Goal: Task Accomplishment & Management: Complete application form

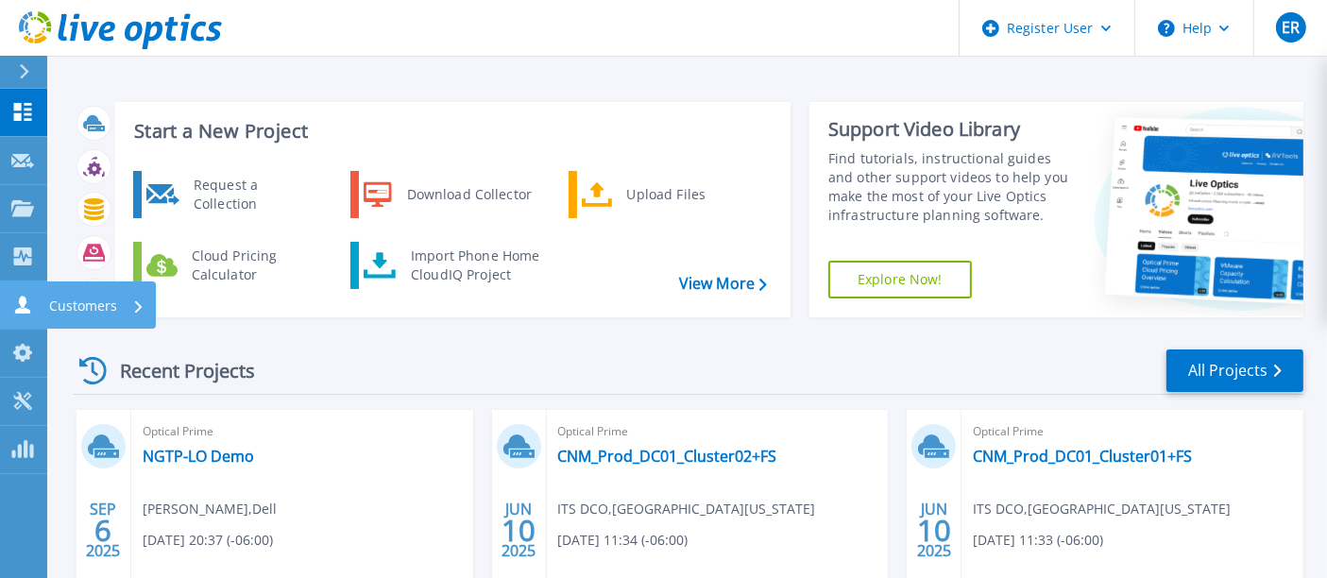
click at [31, 287] on link "Customers Customers" at bounding box center [23, 306] width 47 height 48
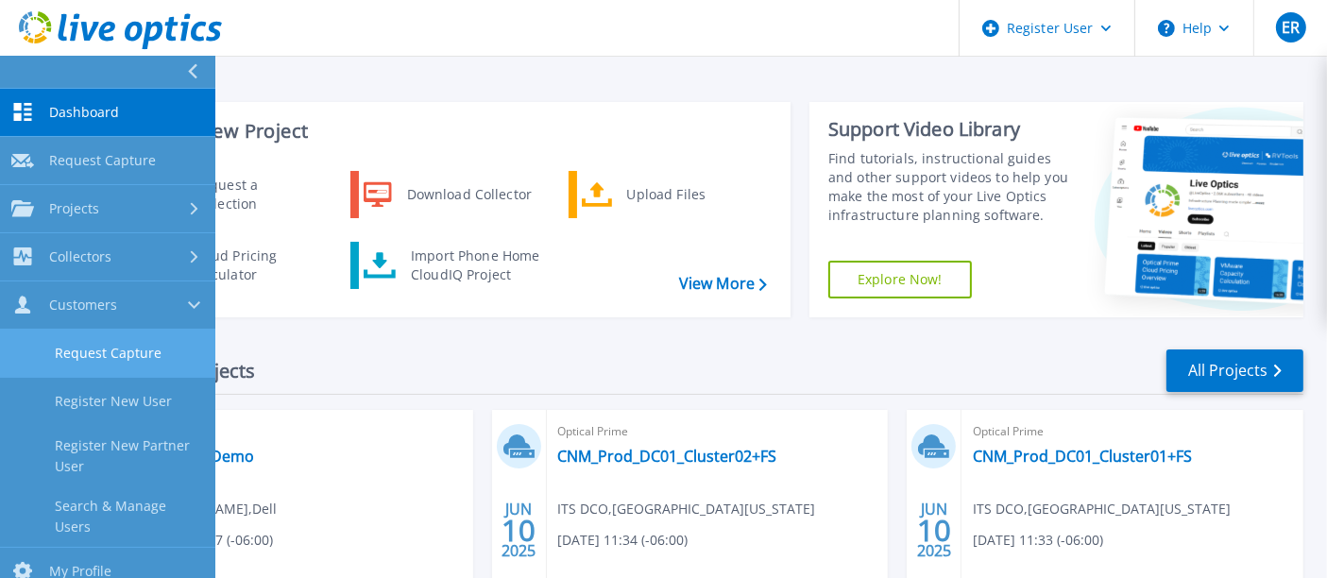
click at [111, 351] on link "Request Capture" at bounding box center [107, 354] width 215 height 48
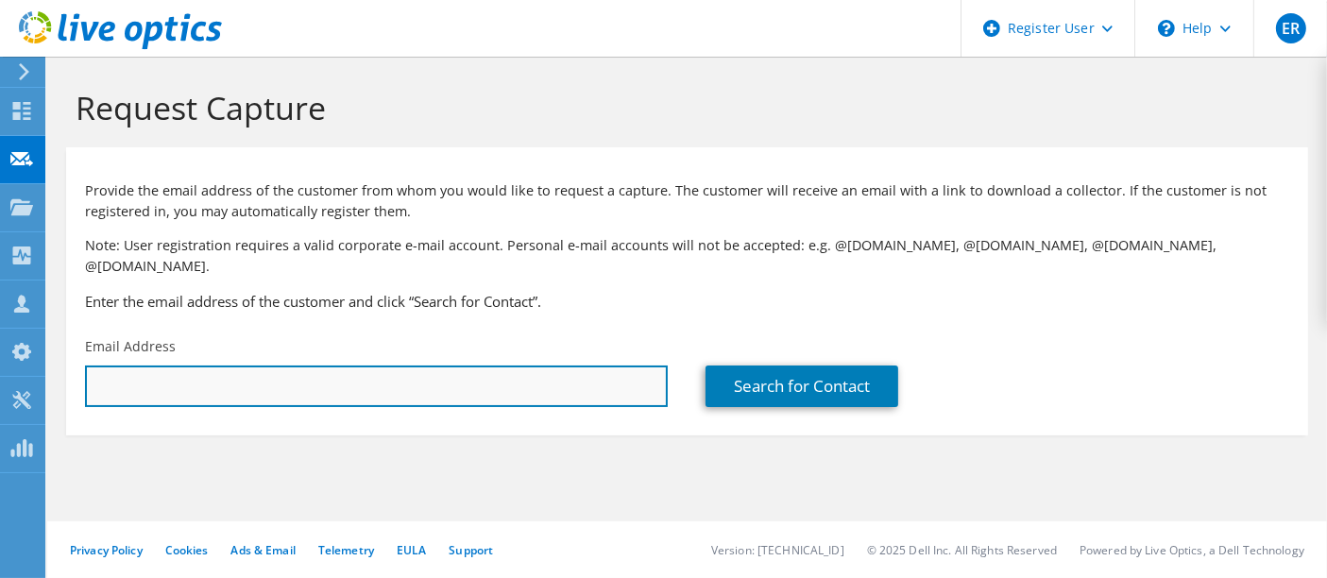
click at [518, 366] on input "text" at bounding box center [376, 387] width 583 height 42
paste input "Samuel.Figueroa@inpixon.com"
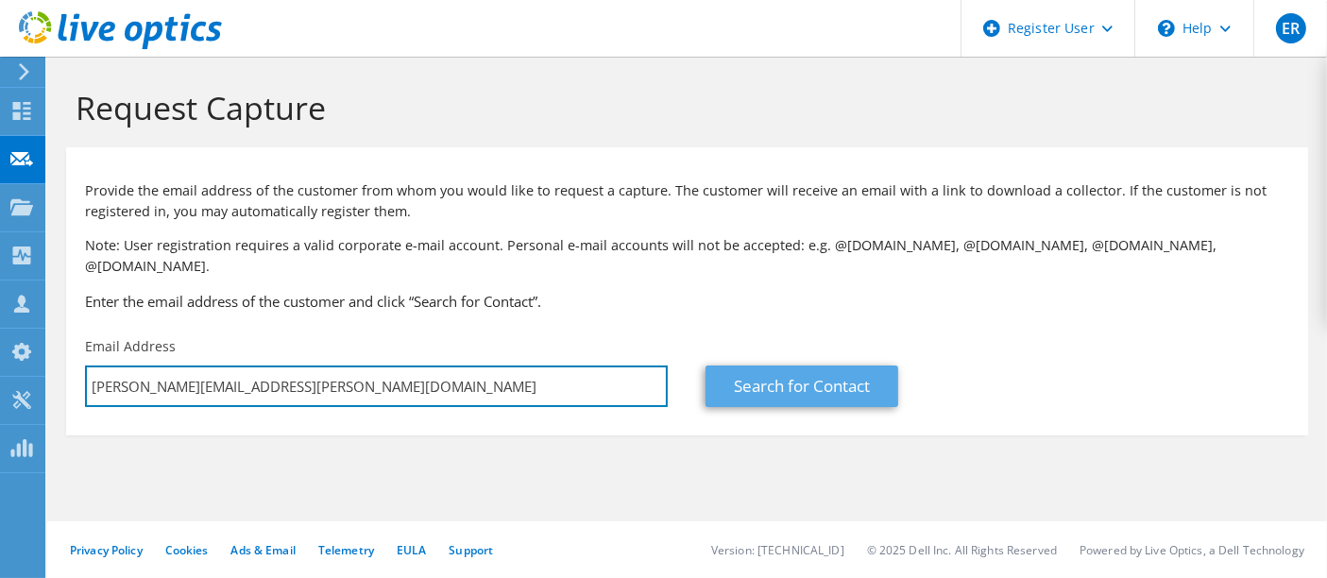
type input "Samuel.Figueroa@inpixon.com"
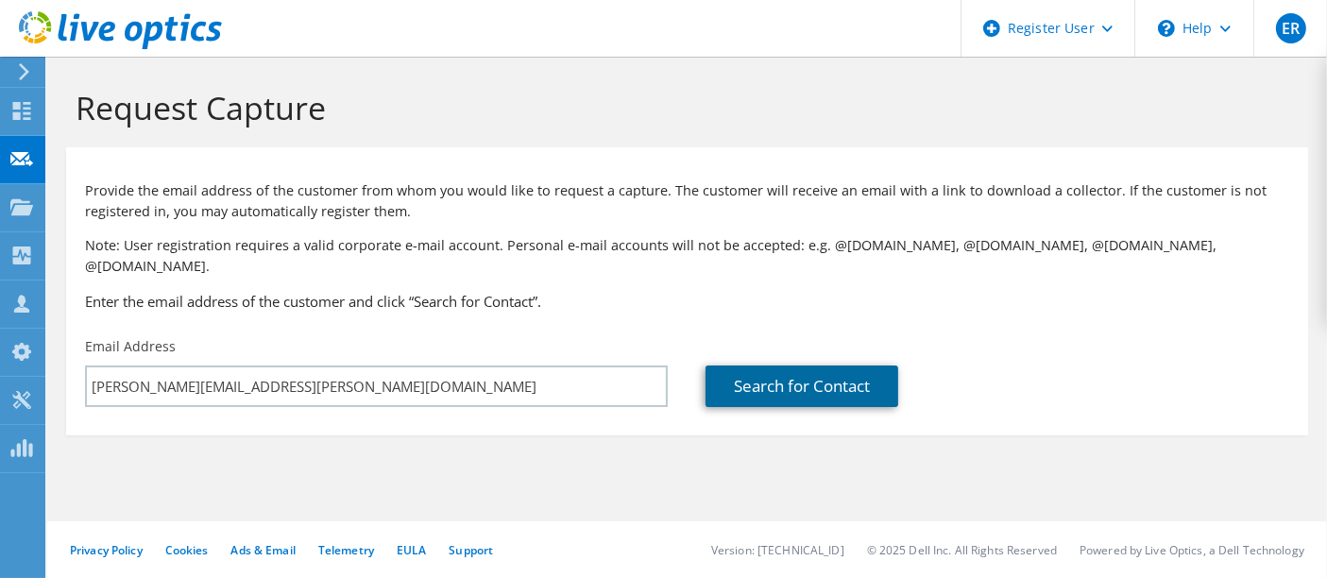
click at [755, 366] on link "Search for Contact" at bounding box center [802, 387] width 193 height 42
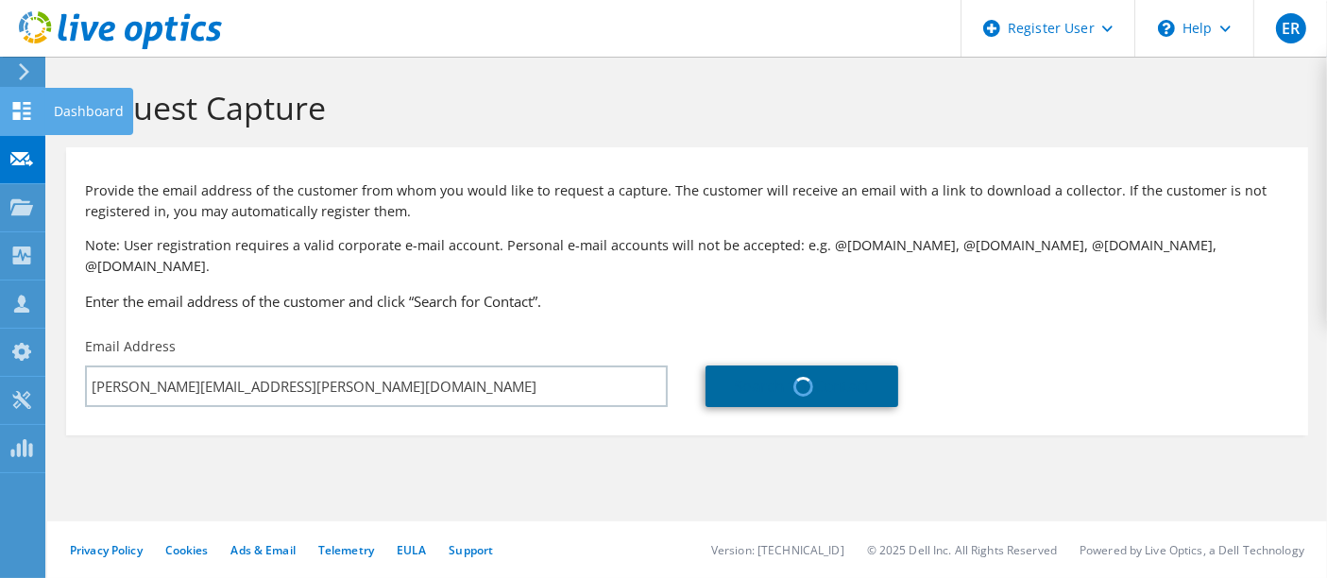
click at [29, 111] on use at bounding box center [22, 111] width 18 height 18
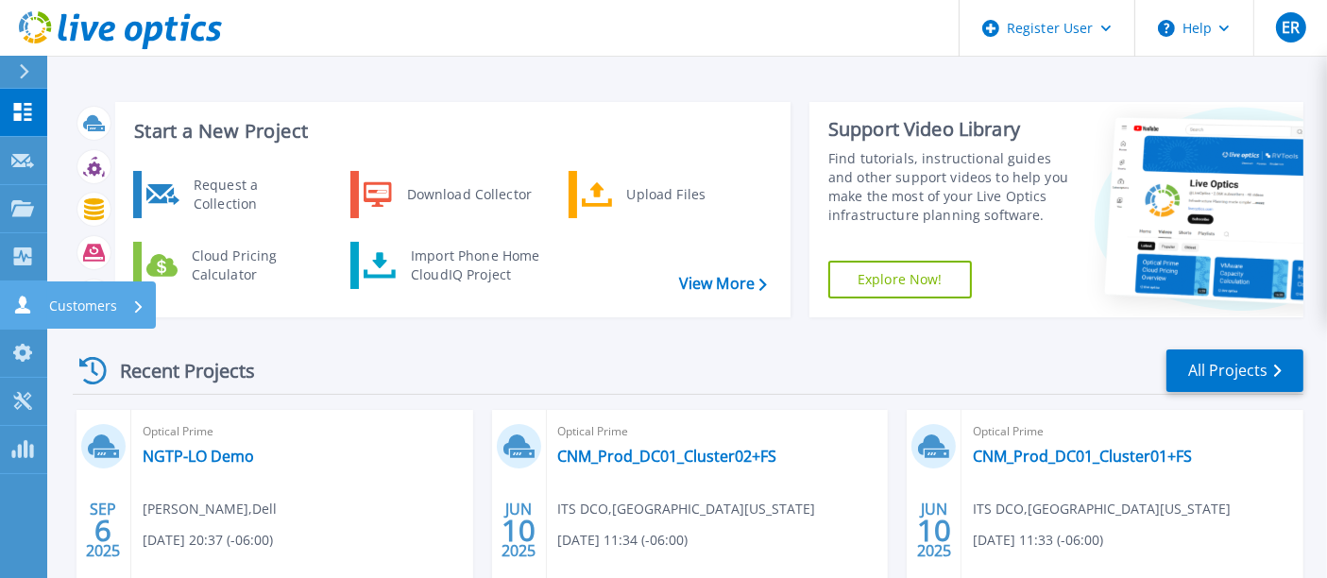
click at [25, 293] on link "Customers Customers" at bounding box center [23, 306] width 47 height 48
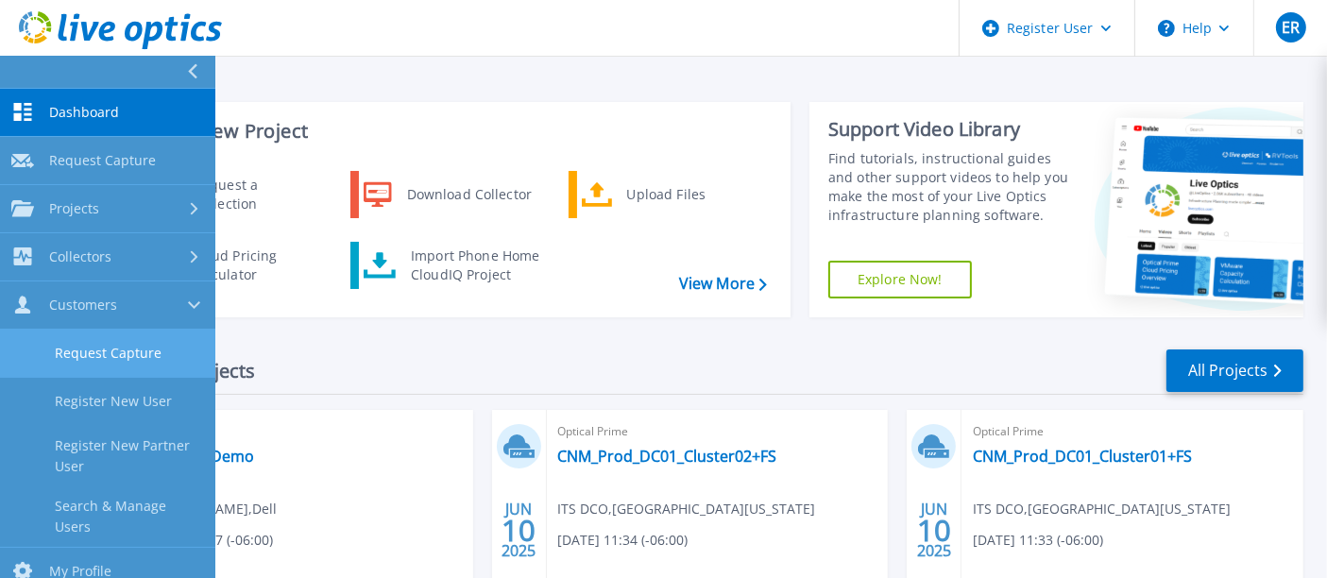
scroll to position [111, 0]
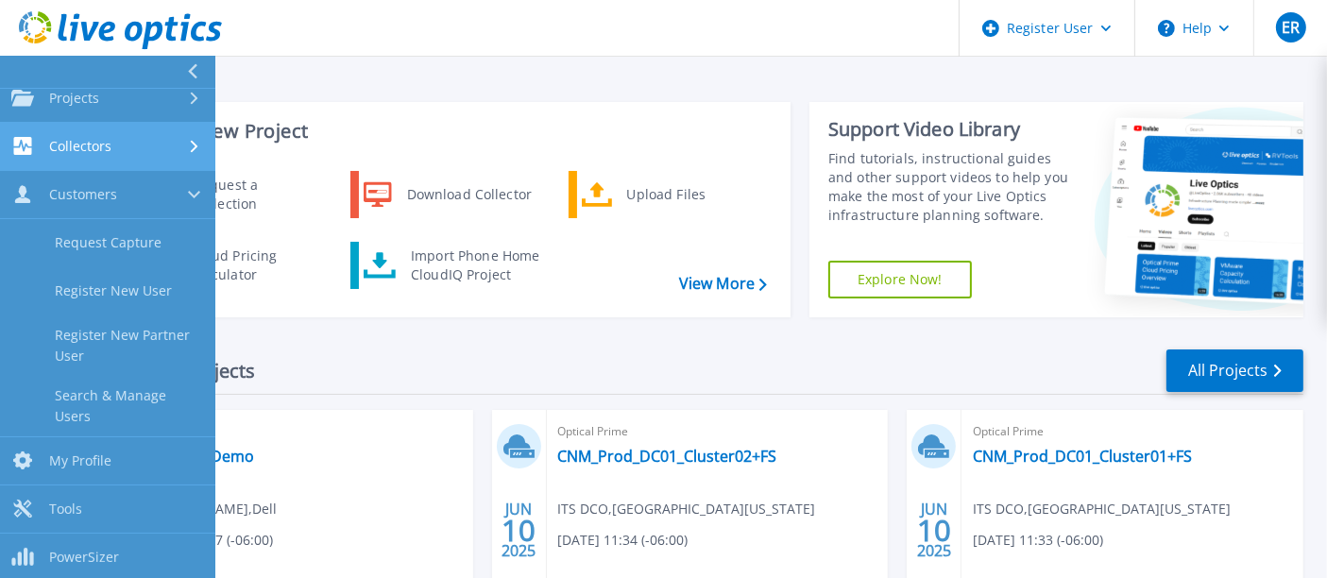
click at [127, 159] on link "Collectors Collectors" at bounding box center [107, 147] width 215 height 48
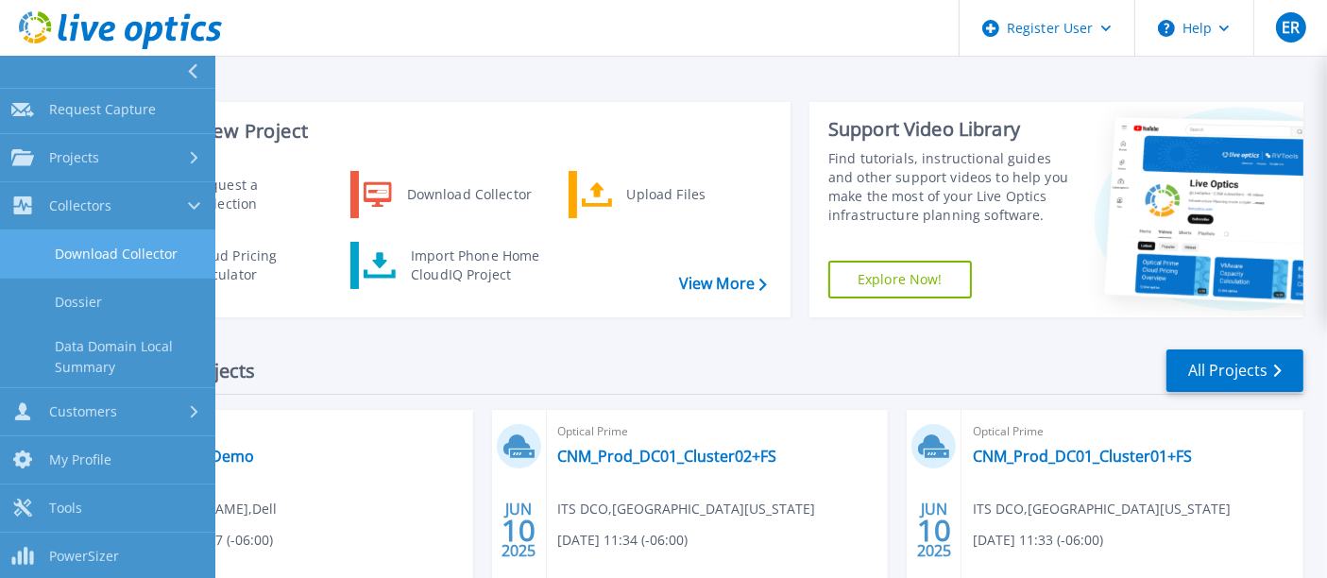
scroll to position [51, 0]
click at [115, 247] on link "Download Collector" at bounding box center [107, 255] width 215 height 48
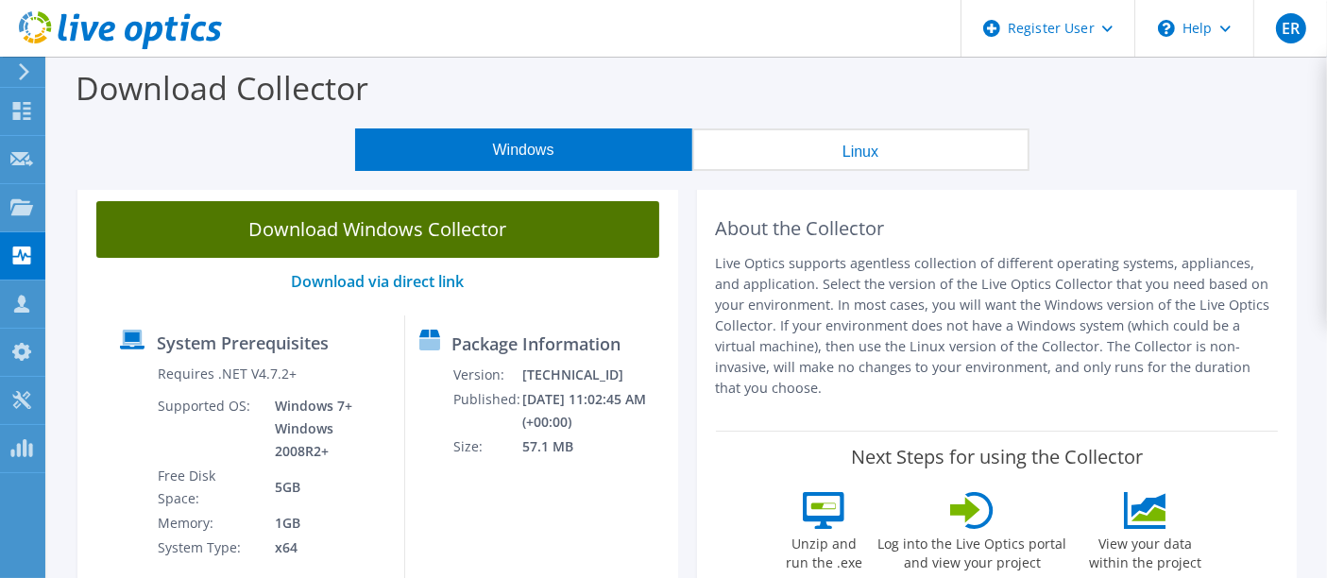
click at [454, 227] on link "Download Windows Collector" at bounding box center [377, 229] width 563 height 57
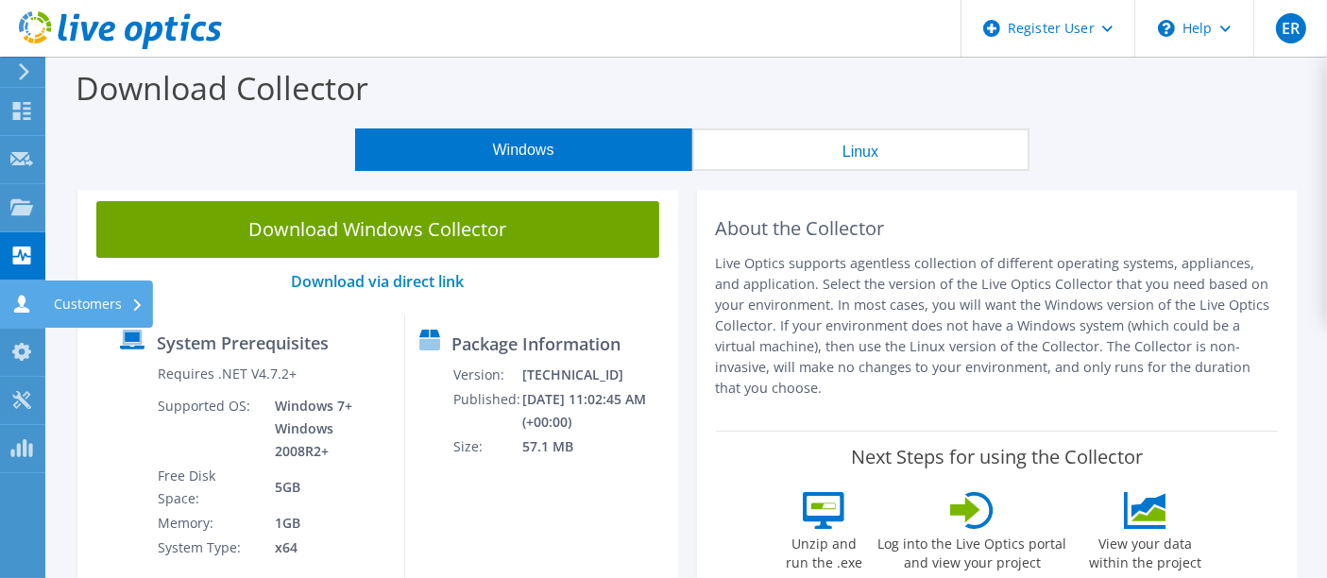
click at [24, 298] on use at bounding box center [21, 304] width 15 height 18
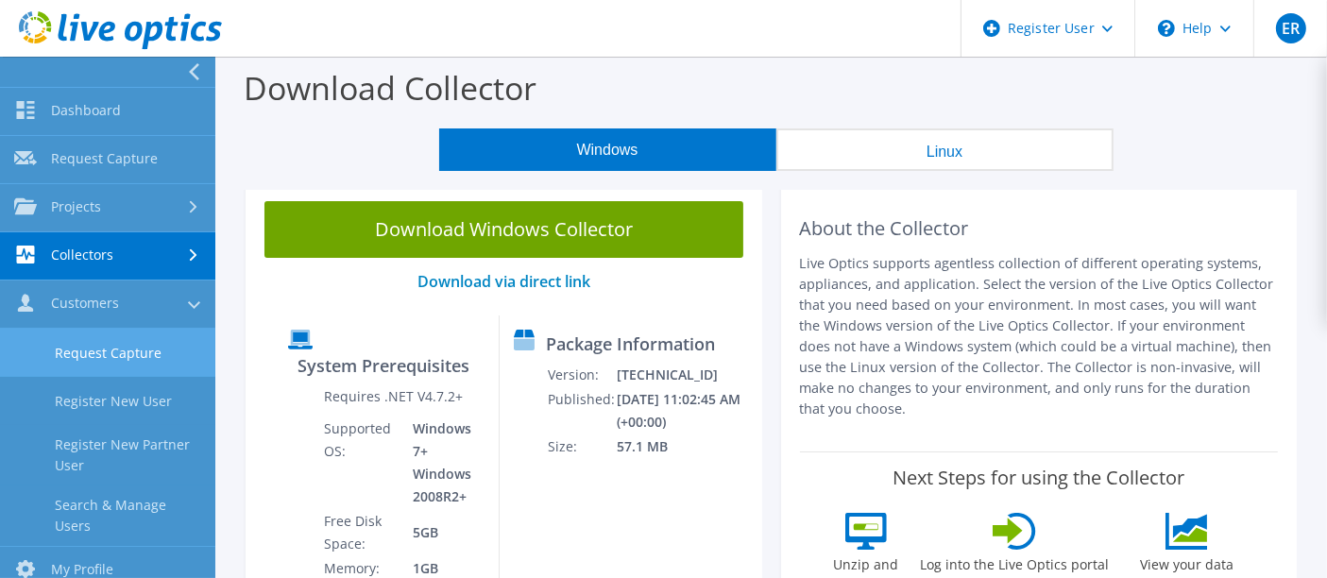
click at [125, 360] on link "Request Capture" at bounding box center [107, 353] width 215 height 48
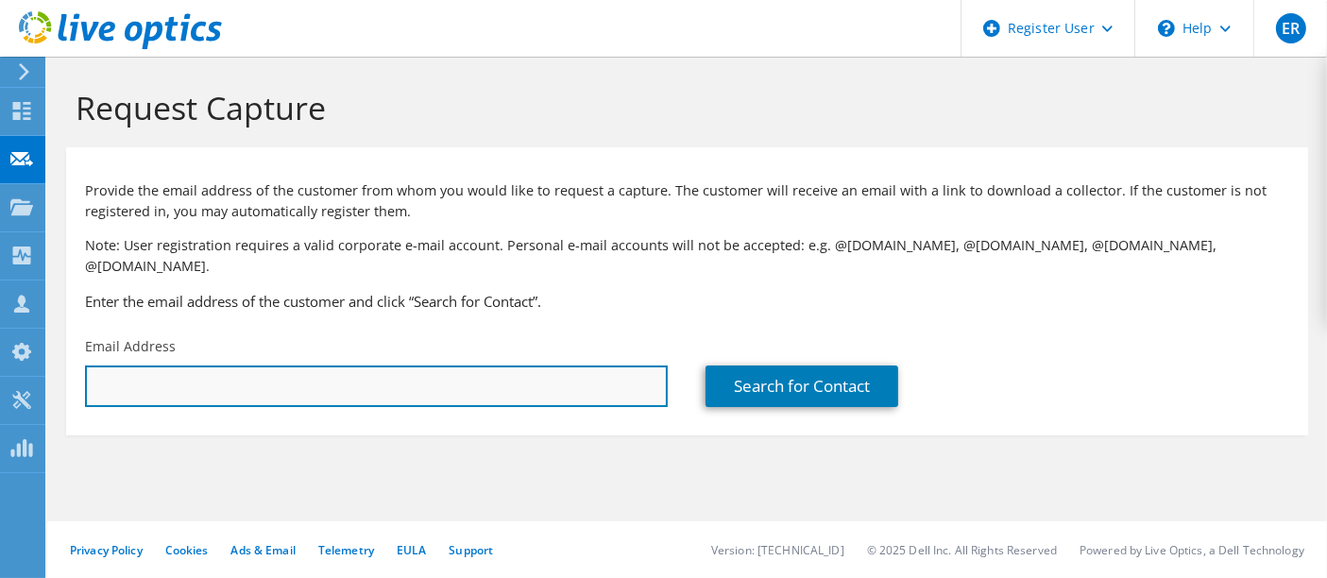
click at [298, 366] on input "text" at bounding box center [376, 387] width 583 height 42
paste input "[PERSON_NAME][EMAIL_ADDRESS][PERSON_NAME][DOMAIN_NAME]"
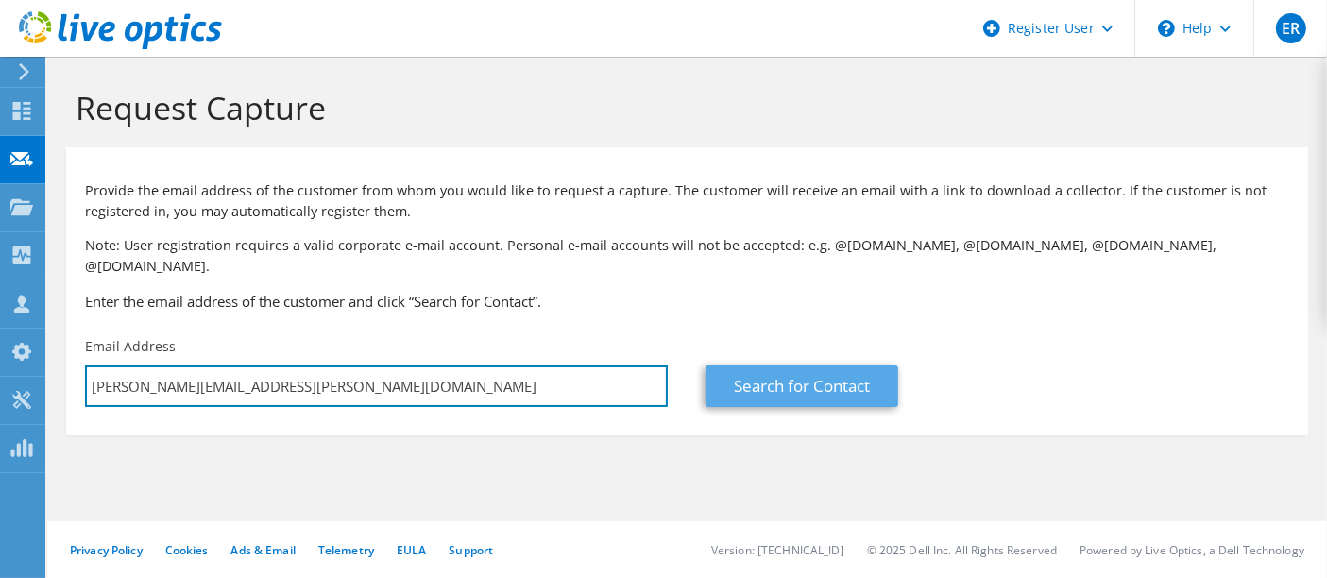
type input "[PERSON_NAME][EMAIL_ADDRESS][PERSON_NAME][DOMAIN_NAME]"
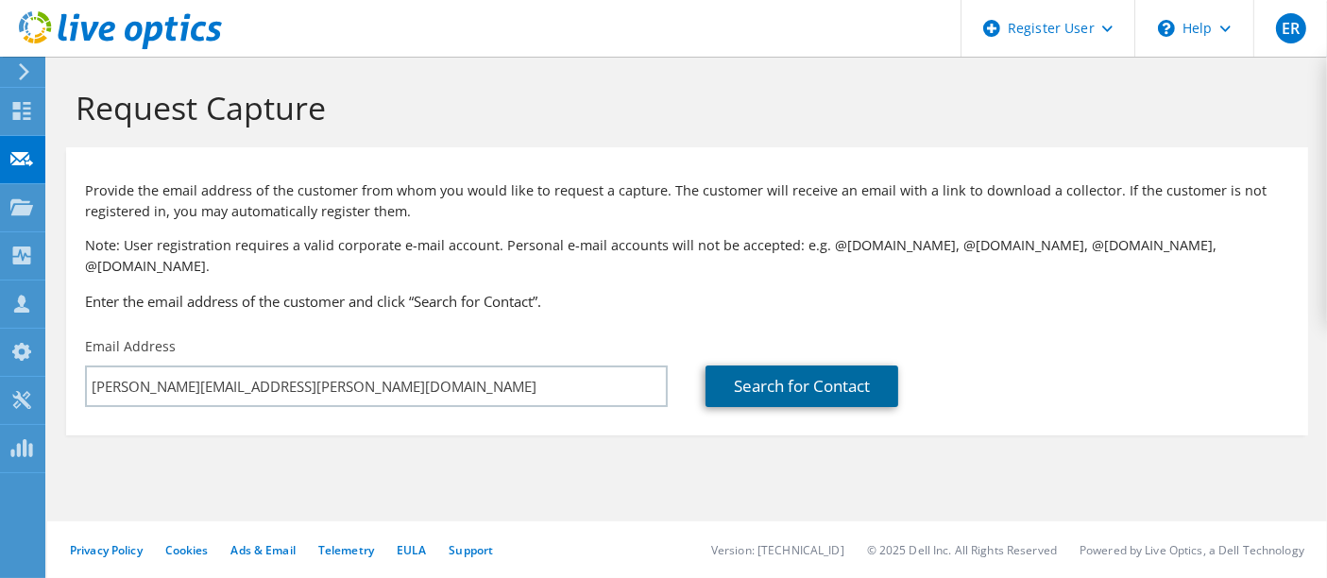
click at [782, 376] on link "Search for Contact" at bounding box center [802, 387] width 193 height 42
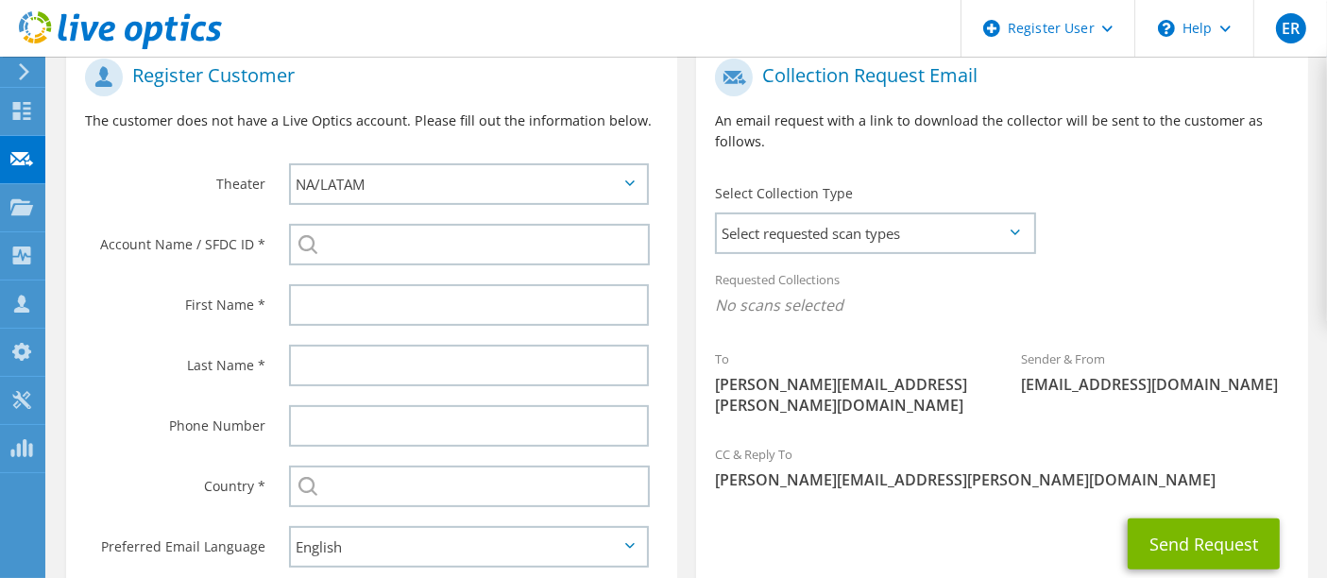
scroll to position [416, 0]
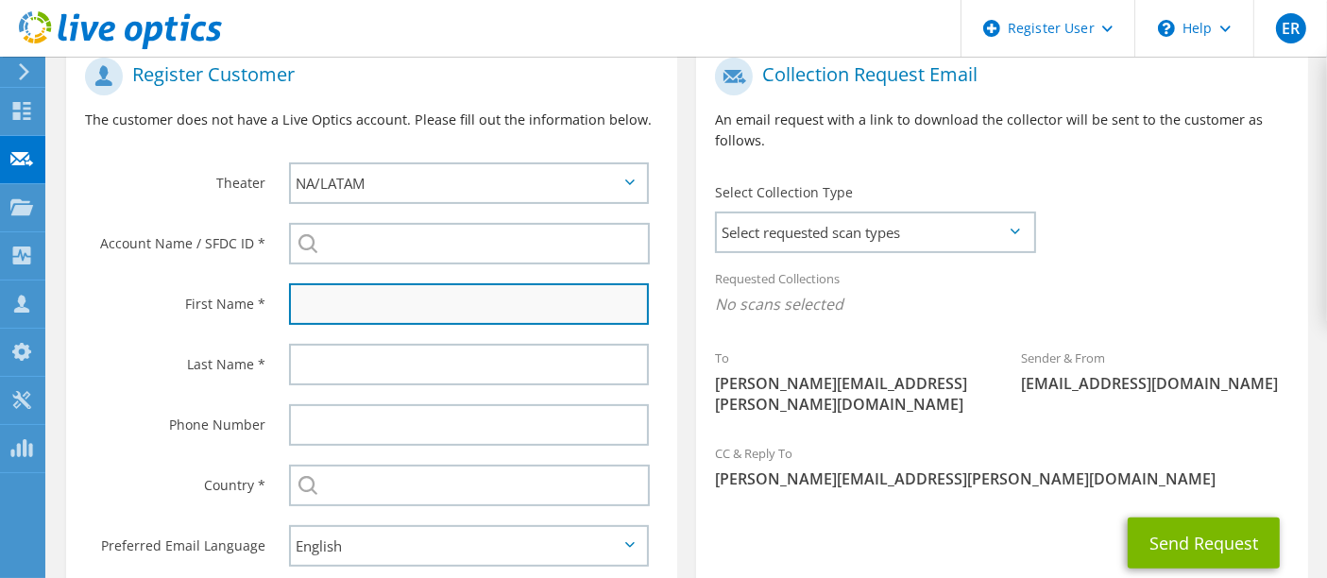
click at [367, 289] on input "text" at bounding box center [469, 304] width 361 height 42
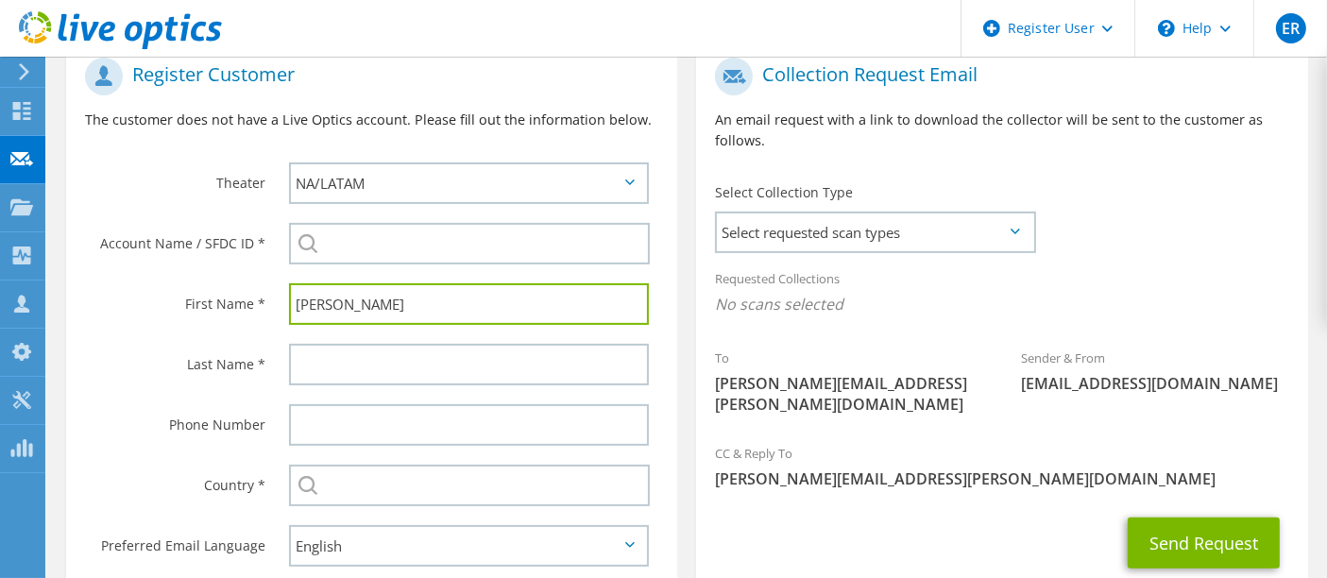
type input "[PERSON_NAME]"
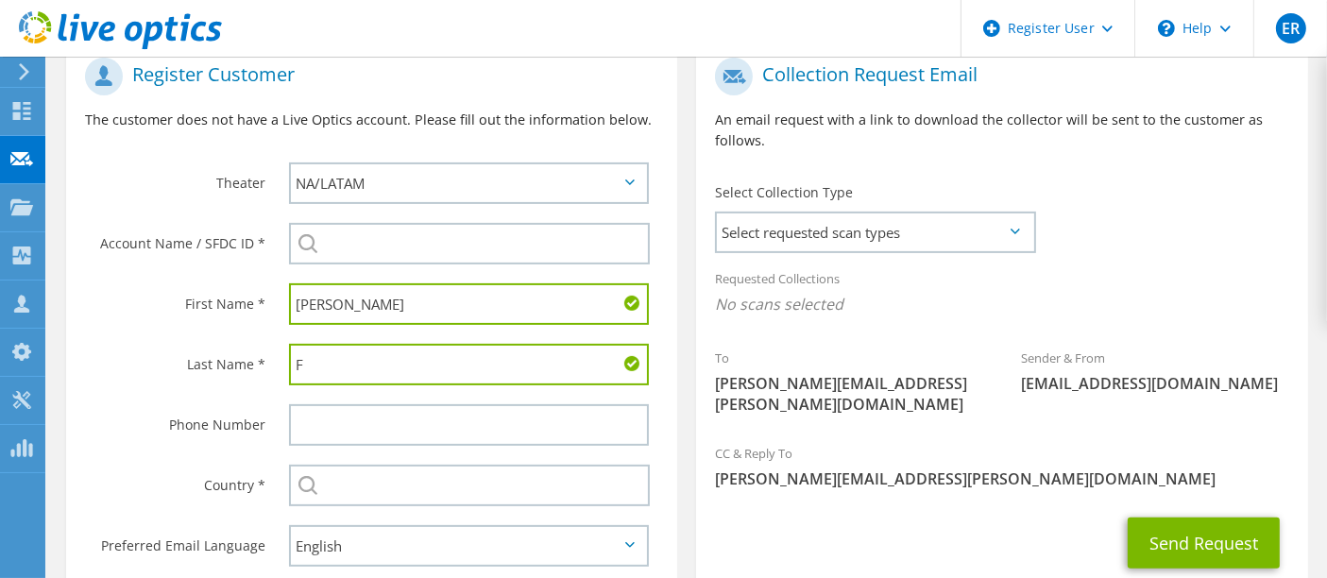
type input "[PERSON_NAME]"
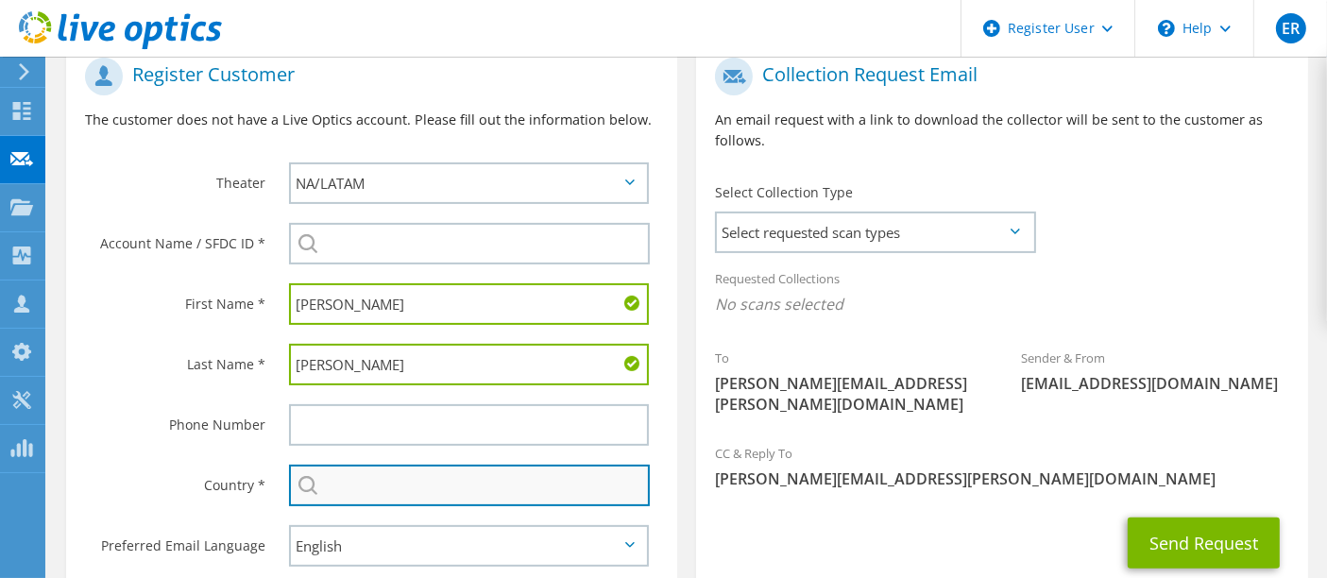
click at [402, 469] on input "text" at bounding box center [470, 486] width 362 height 42
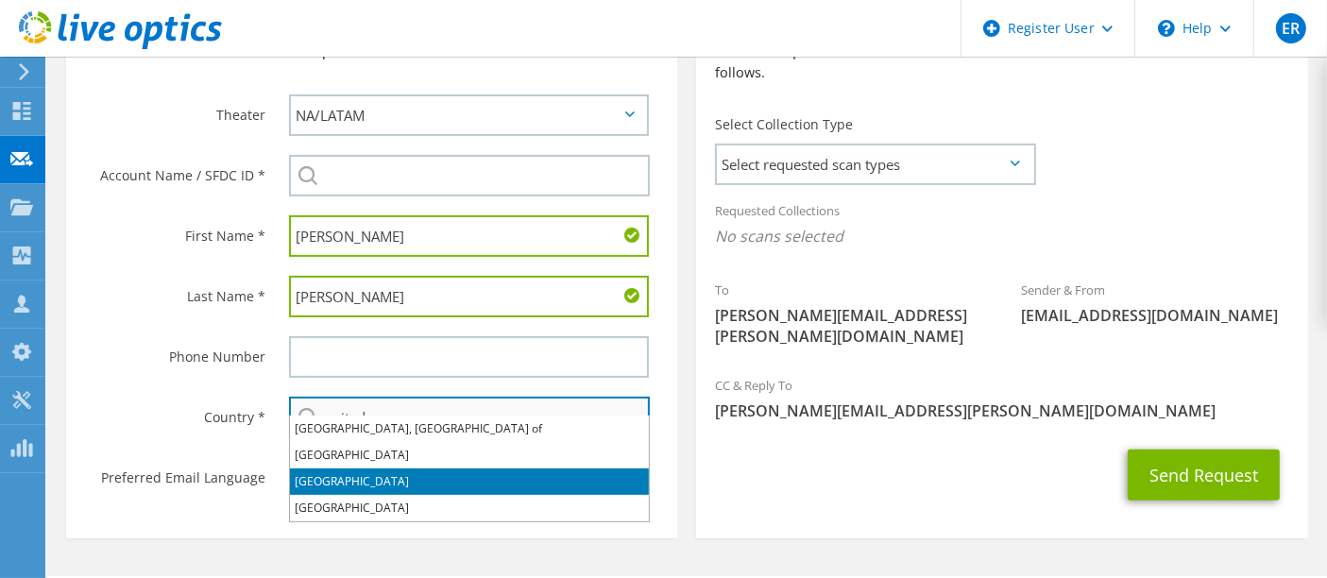
scroll to position [485, 0]
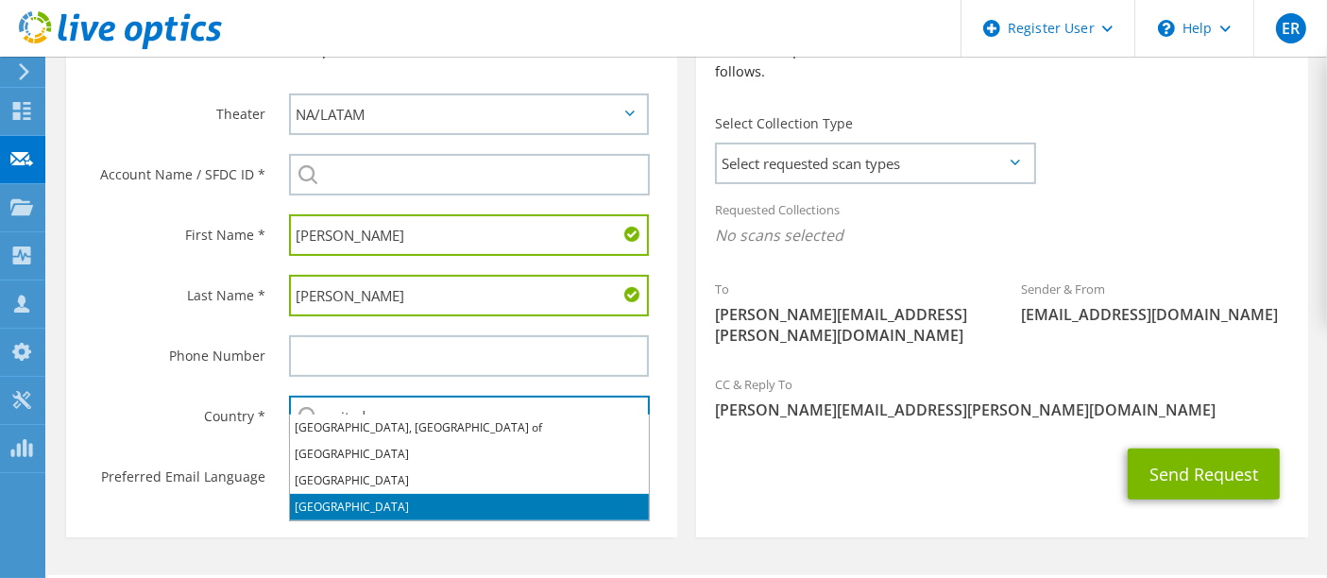
click at [360, 497] on li "[GEOGRAPHIC_DATA]" at bounding box center [469, 507] width 359 height 26
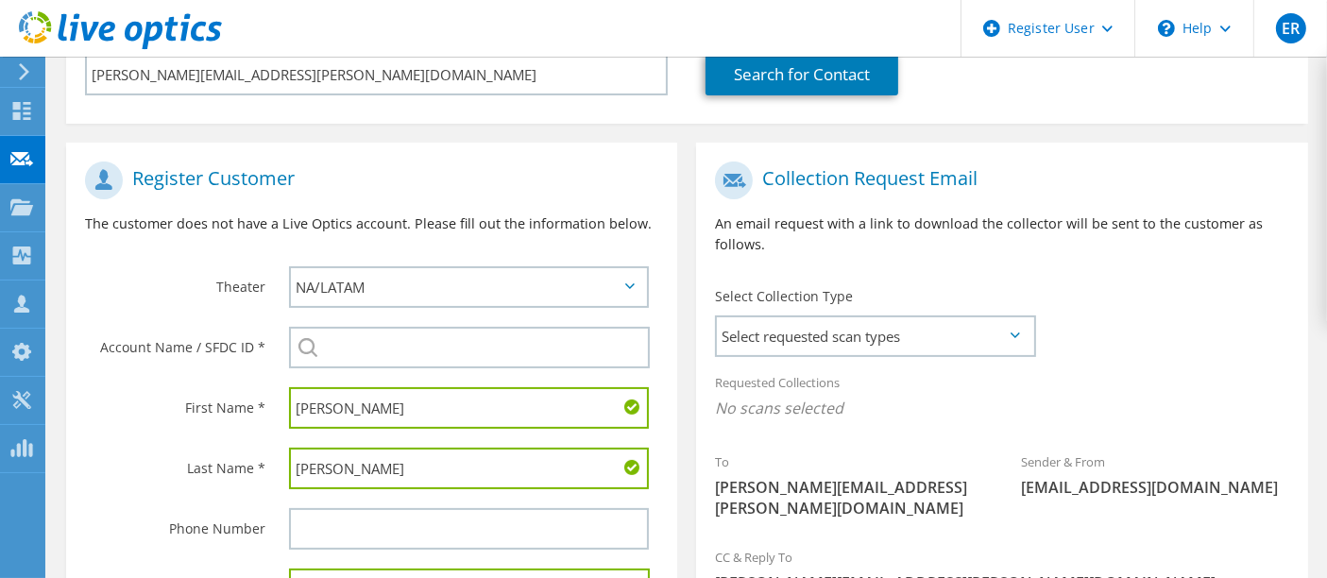
scroll to position [310, 0]
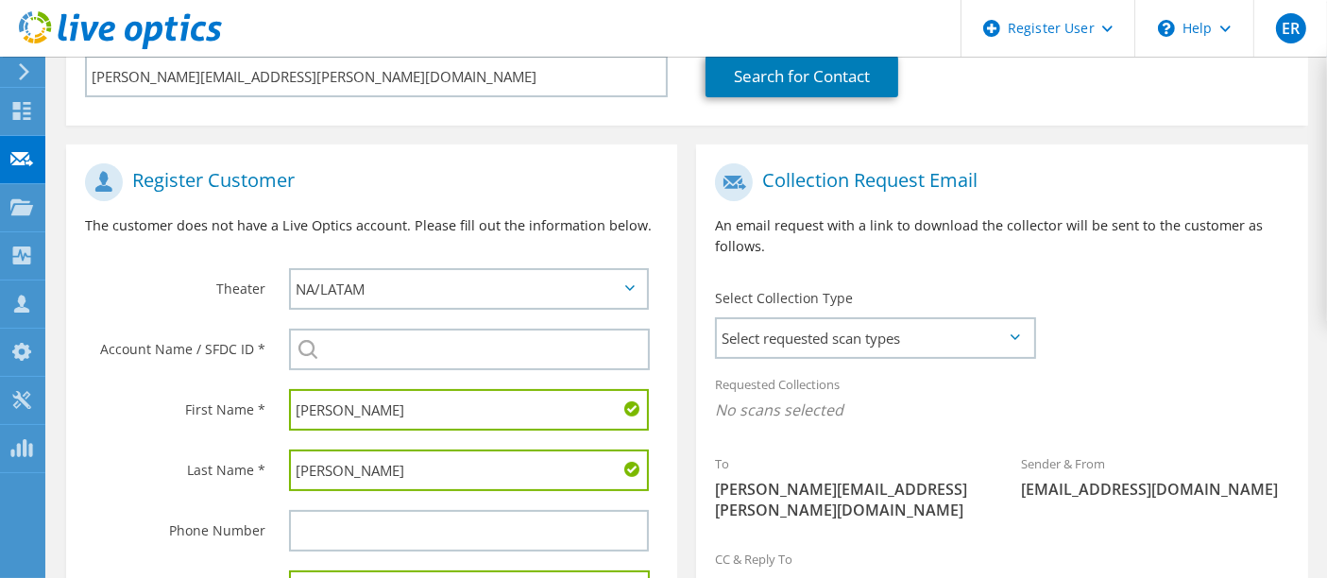
type input "[GEOGRAPHIC_DATA]"
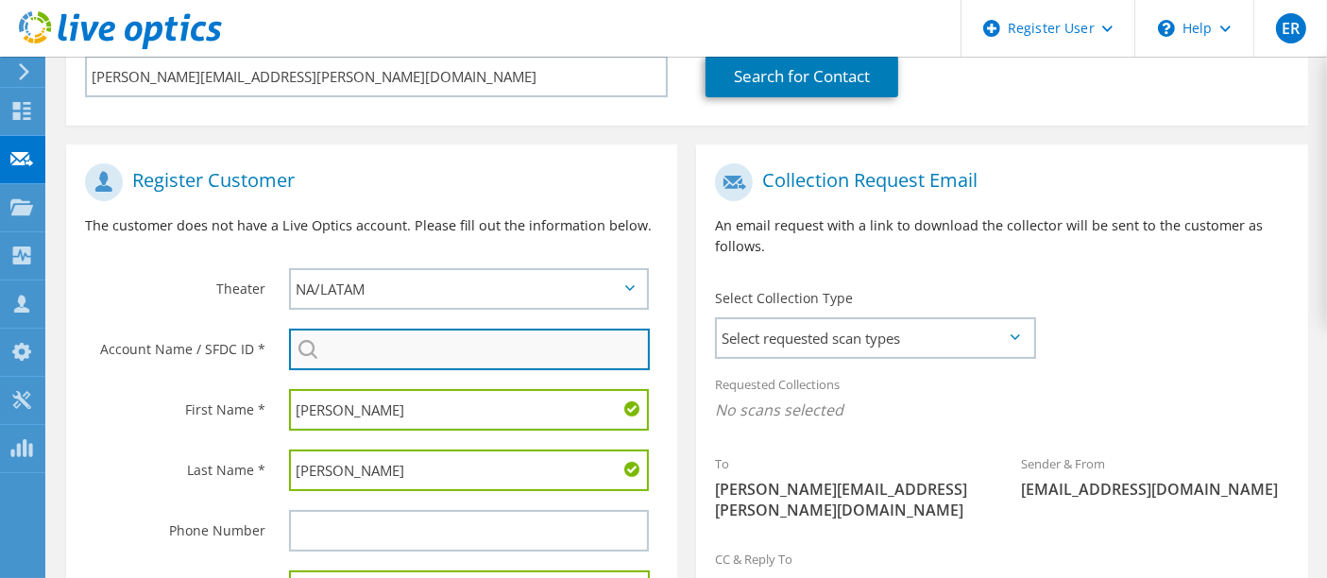
click at [366, 329] on input "search" at bounding box center [470, 350] width 362 height 42
paste input "XTI Aerospace"
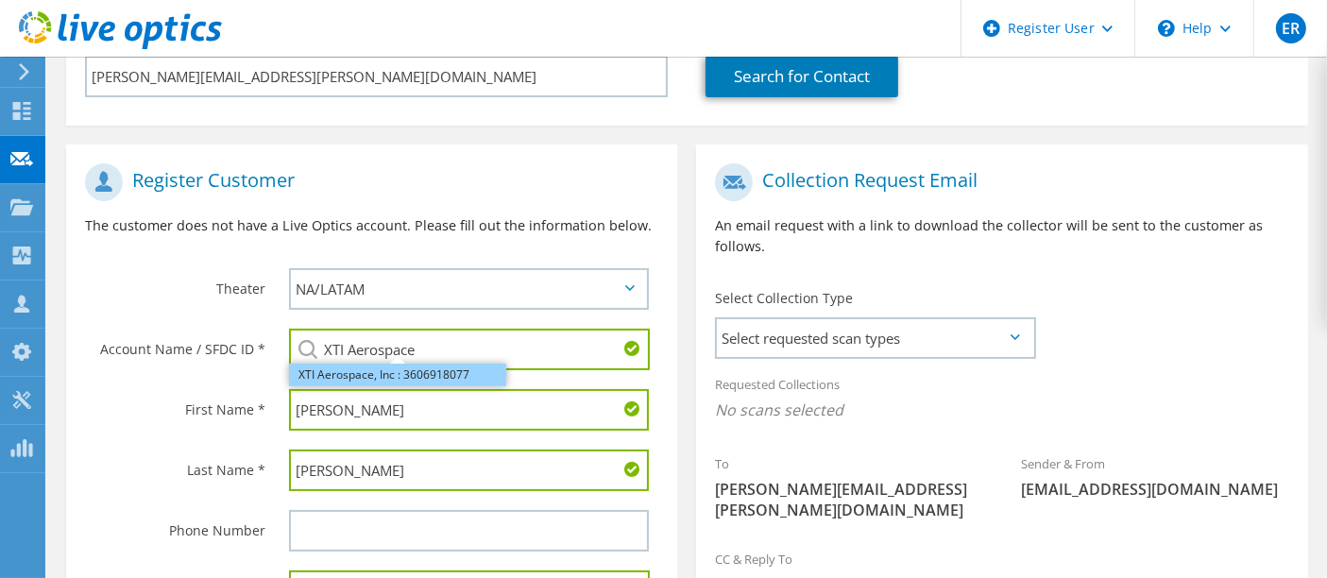
click at [387, 364] on li "XTI Aerospace, Inc : 3606918077" at bounding box center [397, 375] width 217 height 23
type input "XTI Aerospace, Inc : 3606918077"
click at [889, 319] on span "Select requested scan types" at bounding box center [875, 338] width 316 height 38
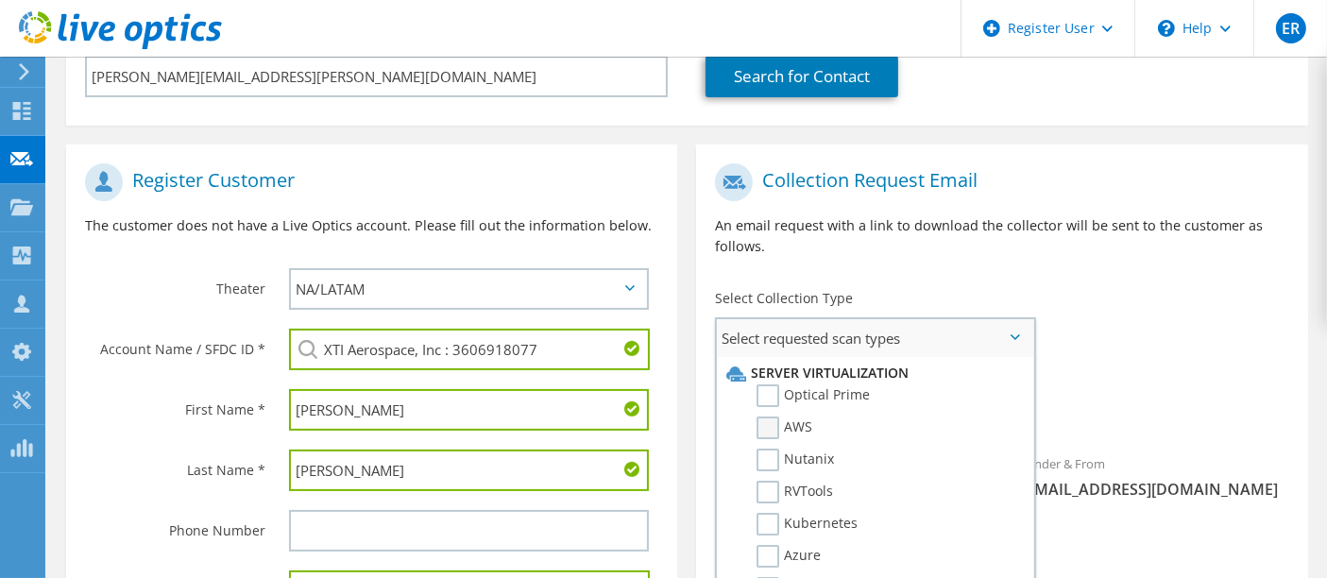
click at [775, 417] on label "AWS" at bounding box center [785, 428] width 56 height 23
click at [0, 0] on input "AWS" at bounding box center [0, 0] width 0 height 0
click at [771, 545] on label "Azure" at bounding box center [789, 556] width 64 height 23
click at [0, 0] on input "Azure" at bounding box center [0, 0] width 0 height 0
click at [1201, 365] on div "Requested Collections No scans selected AWS Azure" at bounding box center [1001, 403] width 611 height 76
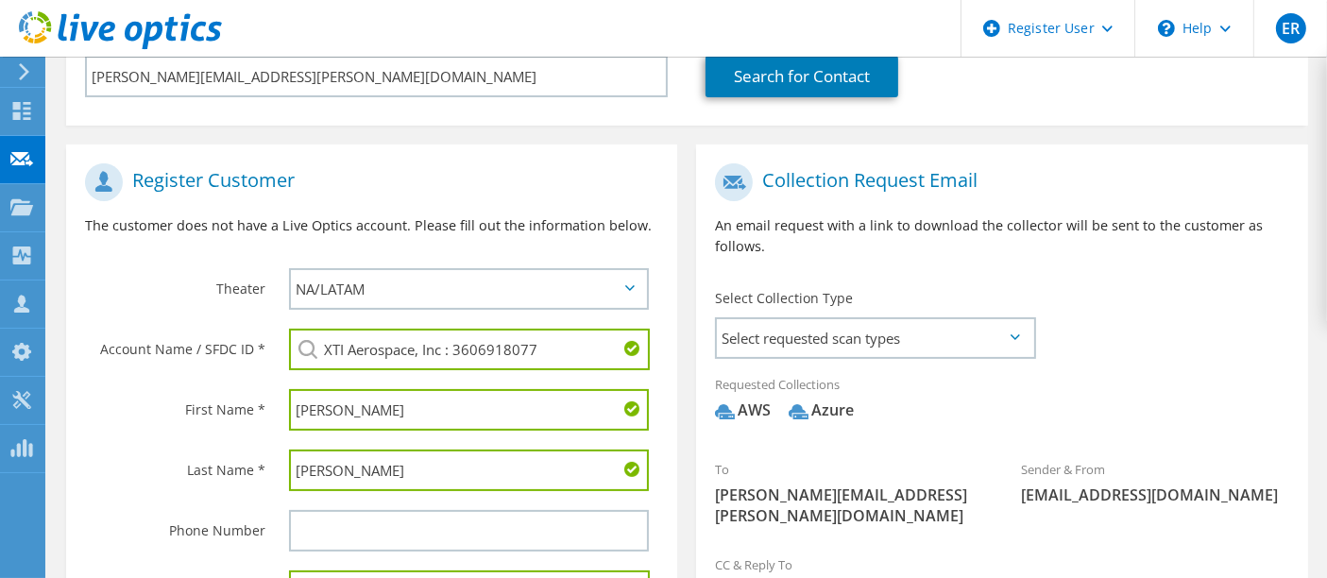
scroll to position [512, 0]
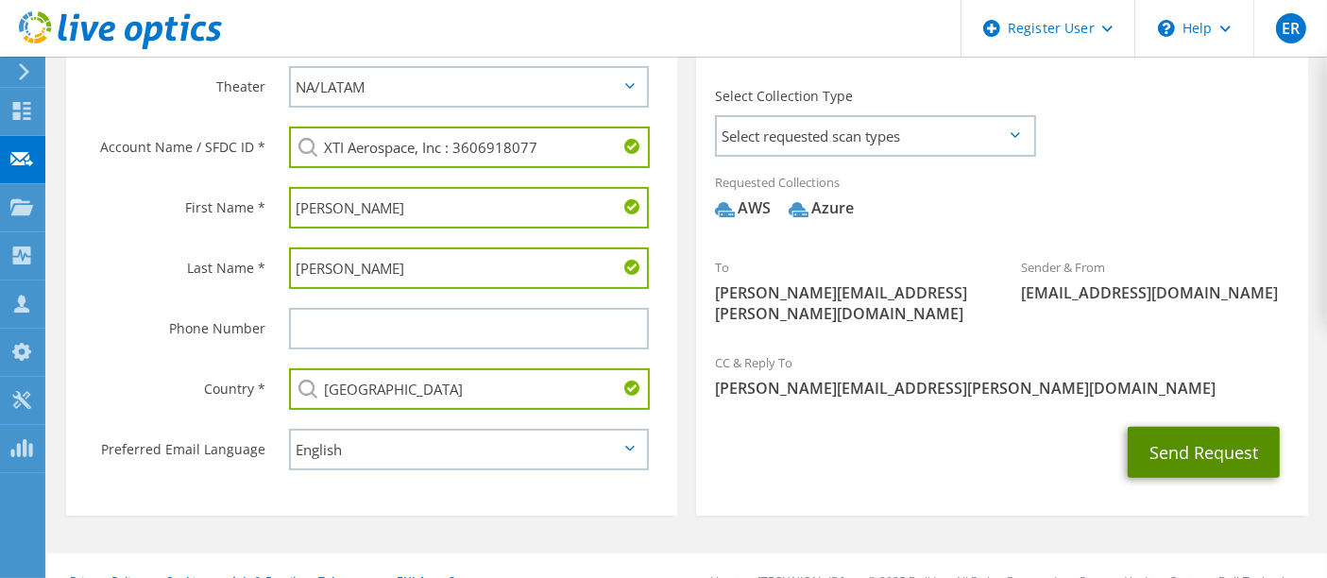
click at [1173, 427] on button "Send Request" at bounding box center [1204, 452] width 152 height 51
